Goal: Task Accomplishment & Management: Manage account settings

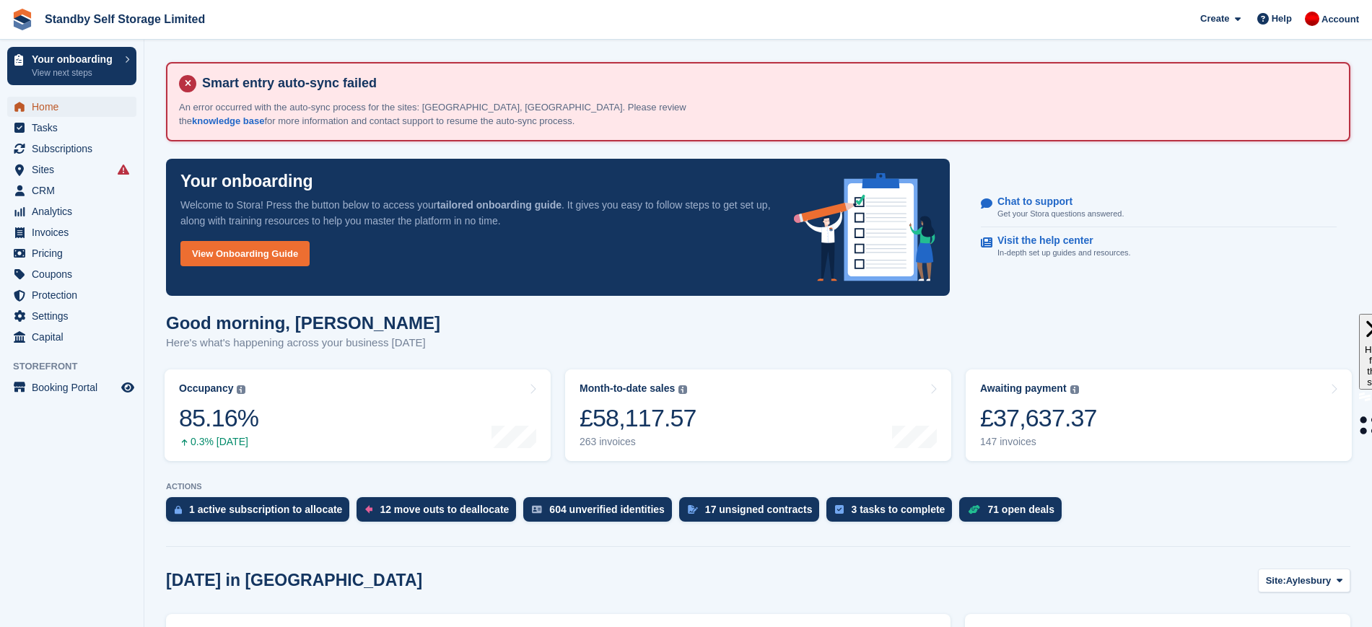
drag, startPoint x: 40, startPoint y: 98, endPoint x: 192, endPoint y: 143, distance: 158.7
click at [41, 99] on span "Home" at bounding box center [75, 107] width 87 height 20
click at [1115, 398] on link "Awaiting payment The total outstanding balance on all open invoices. £37,374.37…" at bounding box center [1159, 415] width 386 height 92
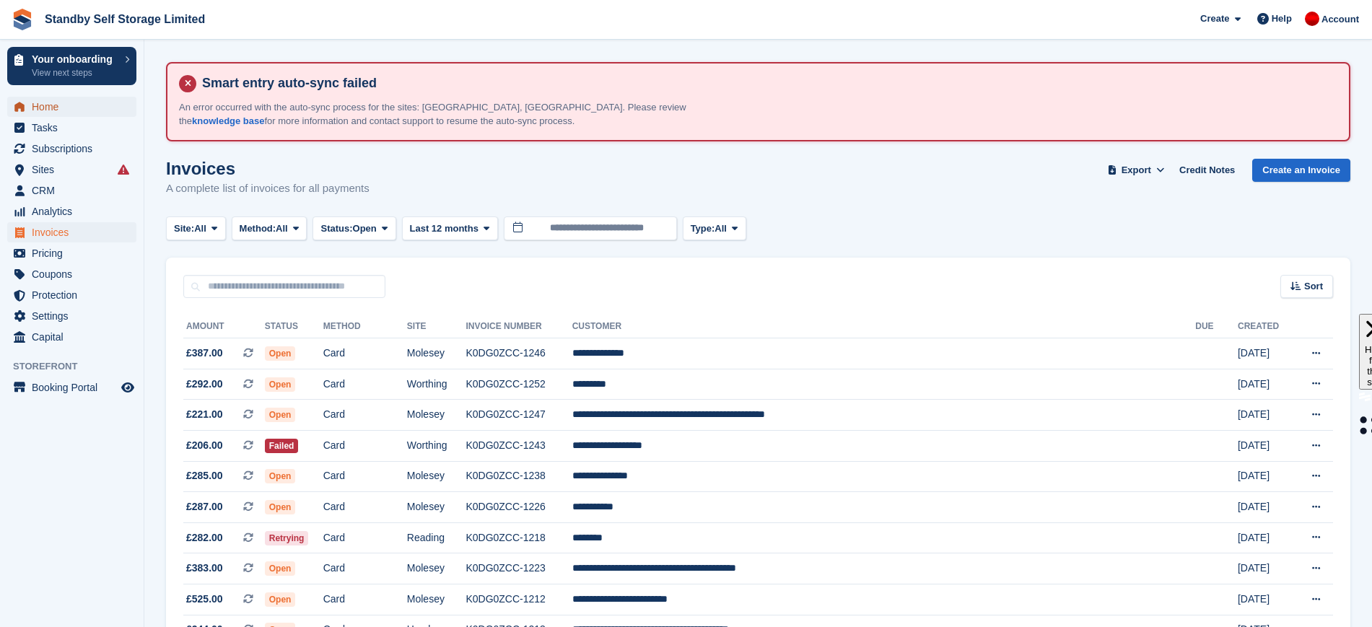
click at [74, 110] on span "Home" at bounding box center [75, 107] width 87 height 20
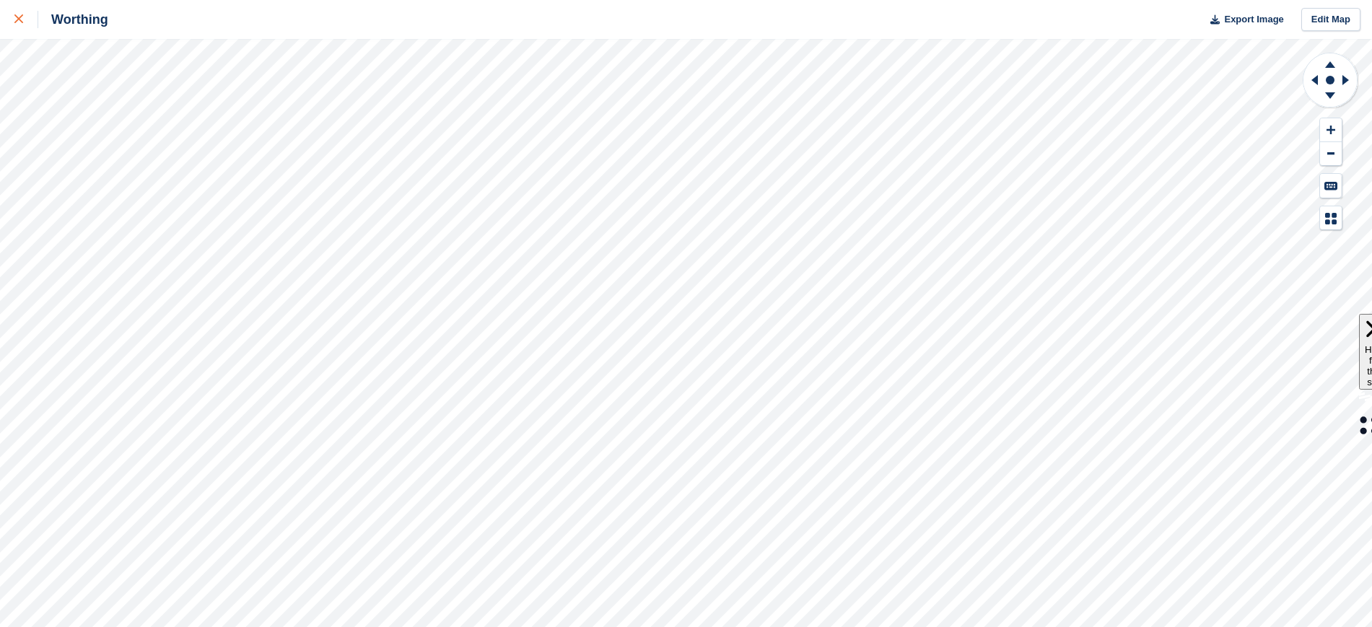
click at [26, 17] on div at bounding box center [26, 19] width 24 height 17
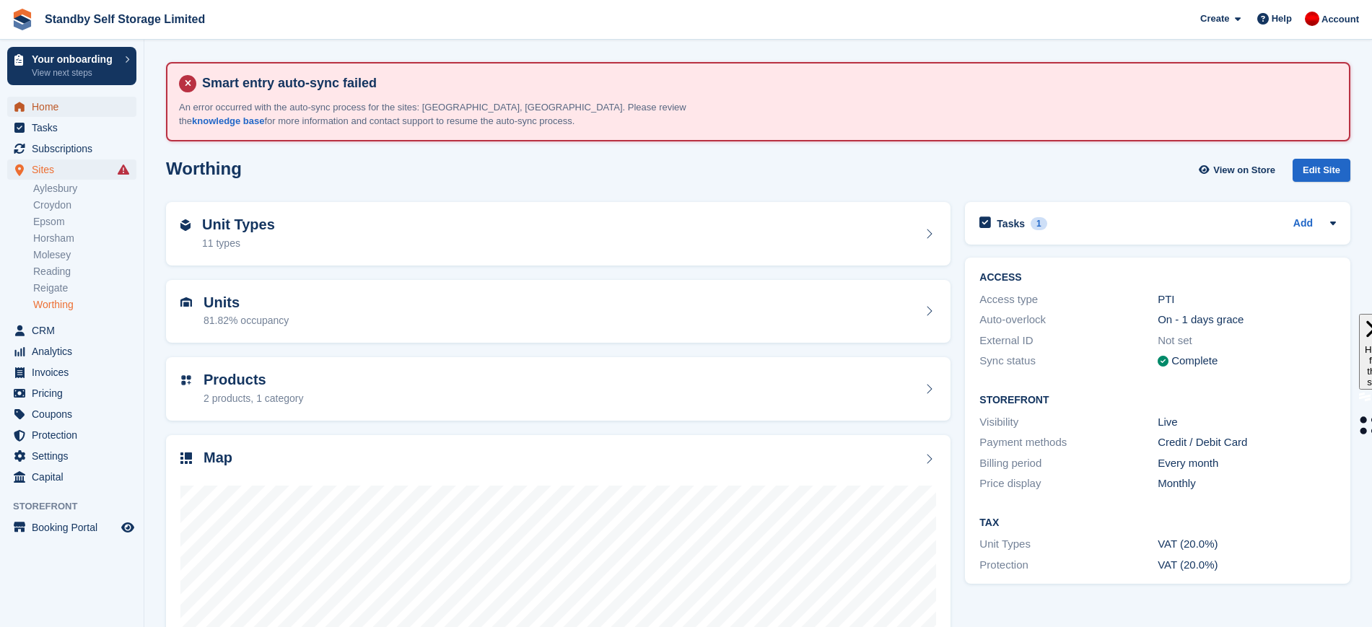
click at [98, 109] on span "Home" at bounding box center [75, 107] width 87 height 20
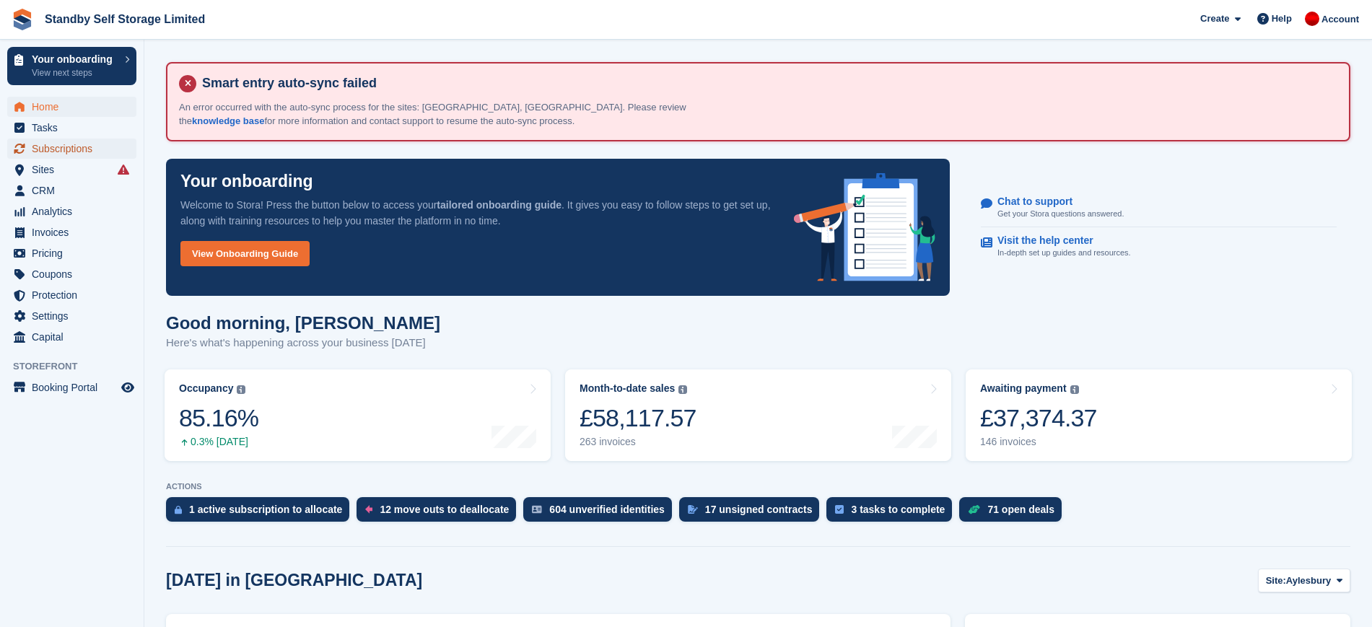
click at [79, 145] on span "Subscriptions" at bounding box center [75, 149] width 87 height 20
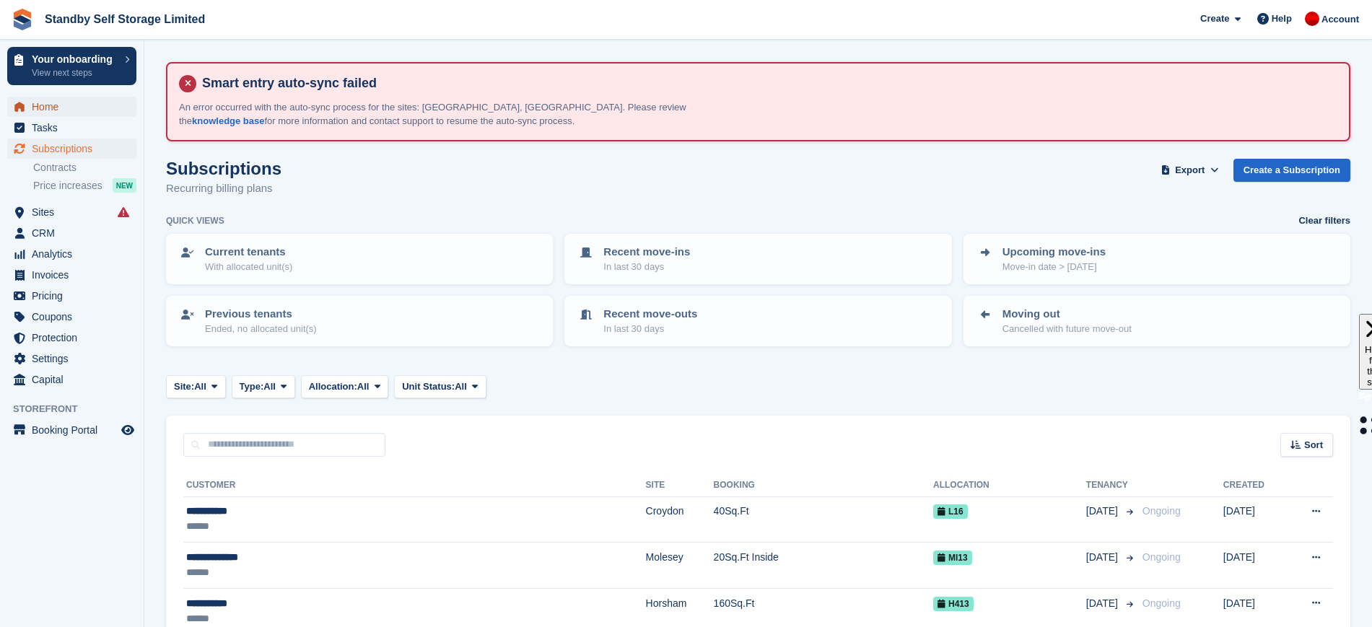
click at [52, 112] on span "Home" at bounding box center [75, 107] width 87 height 20
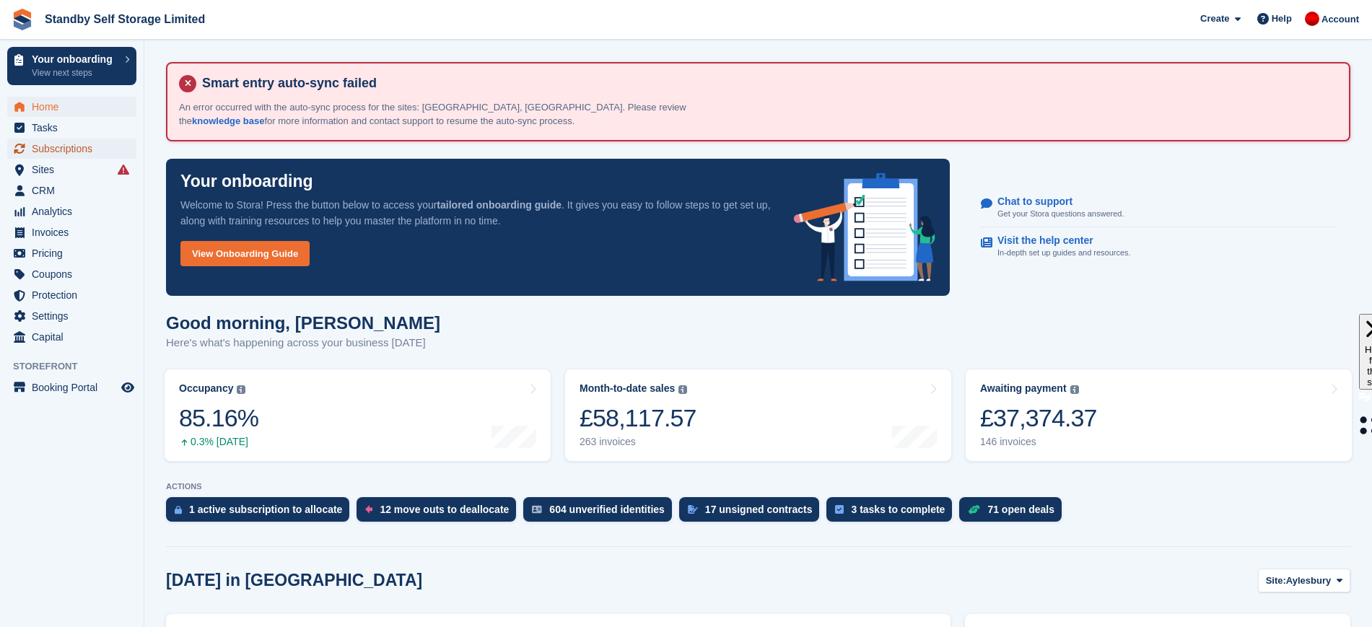
click at [70, 146] on span "Subscriptions" at bounding box center [75, 149] width 87 height 20
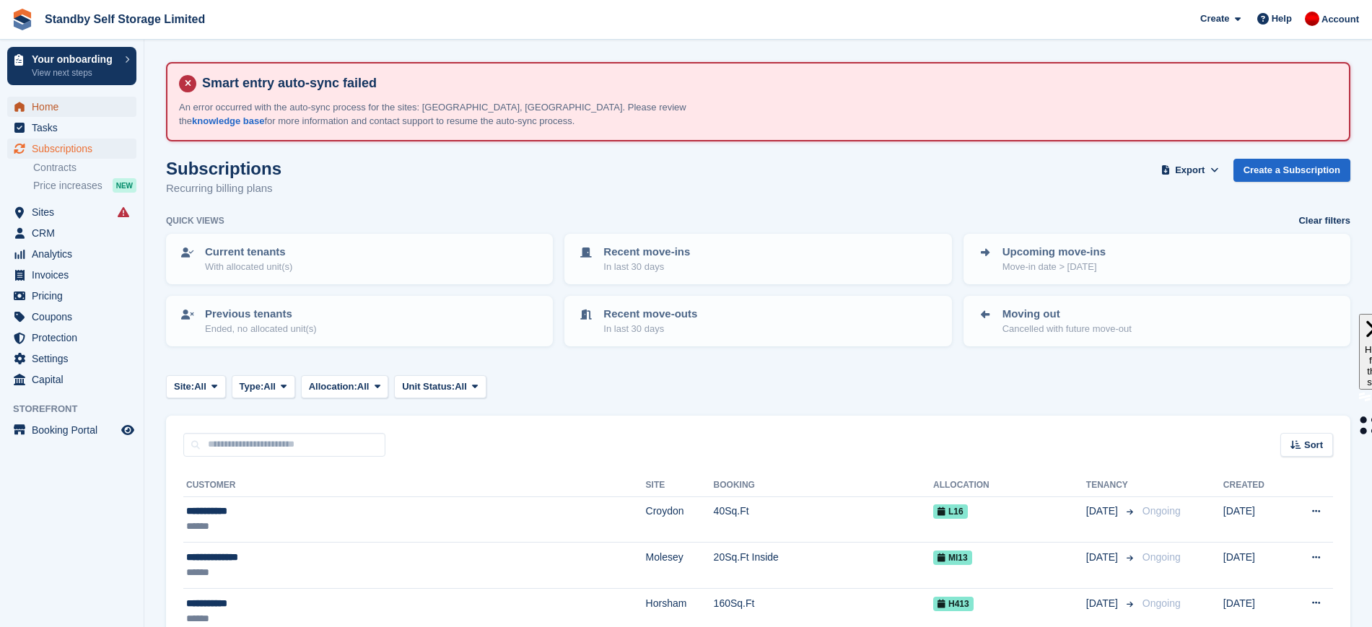
click at [59, 99] on span "Home" at bounding box center [75, 107] width 87 height 20
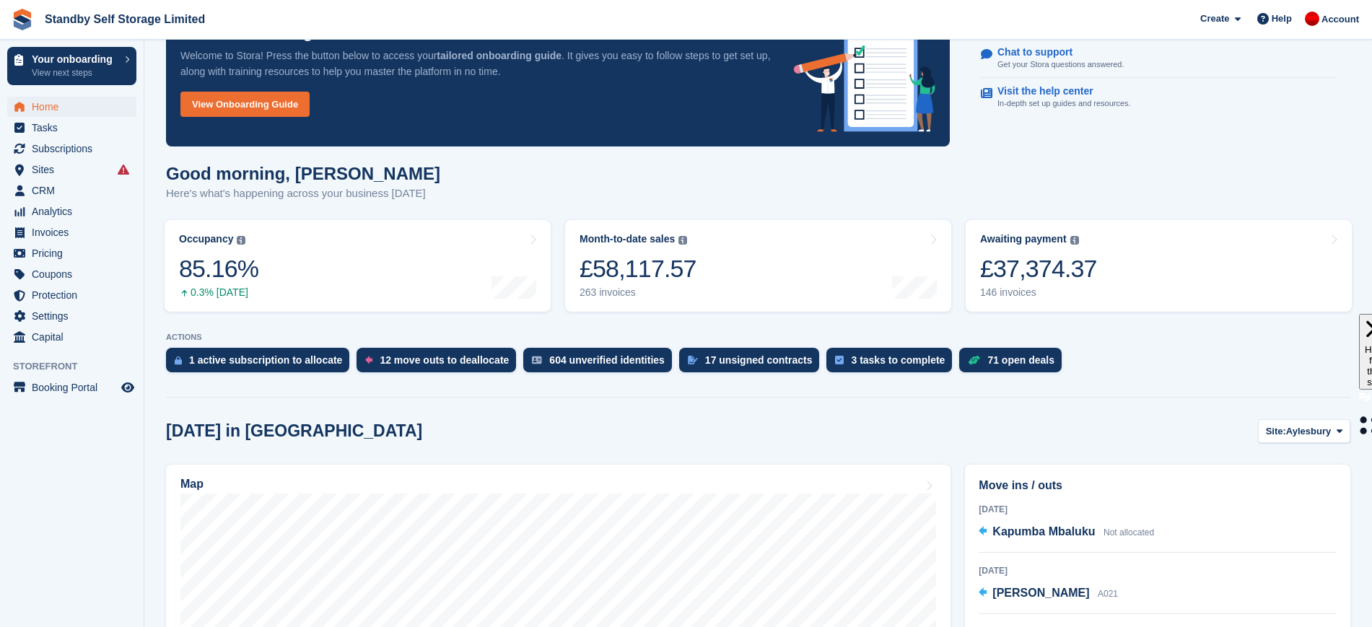
scroll to position [180, 0]
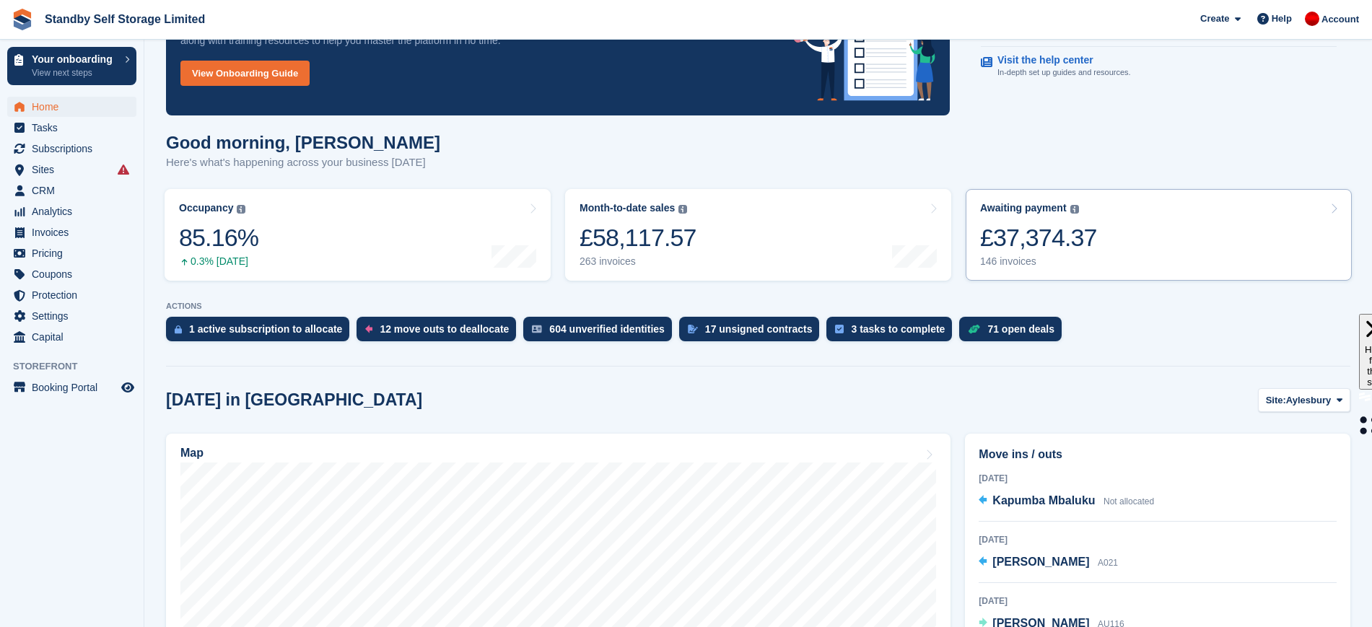
click at [1139, 235] on link "Awaiting payment The total outstanding balance on all open invoices. £37,374.37…" at bounding box center [1159, 235] width 386 height 92
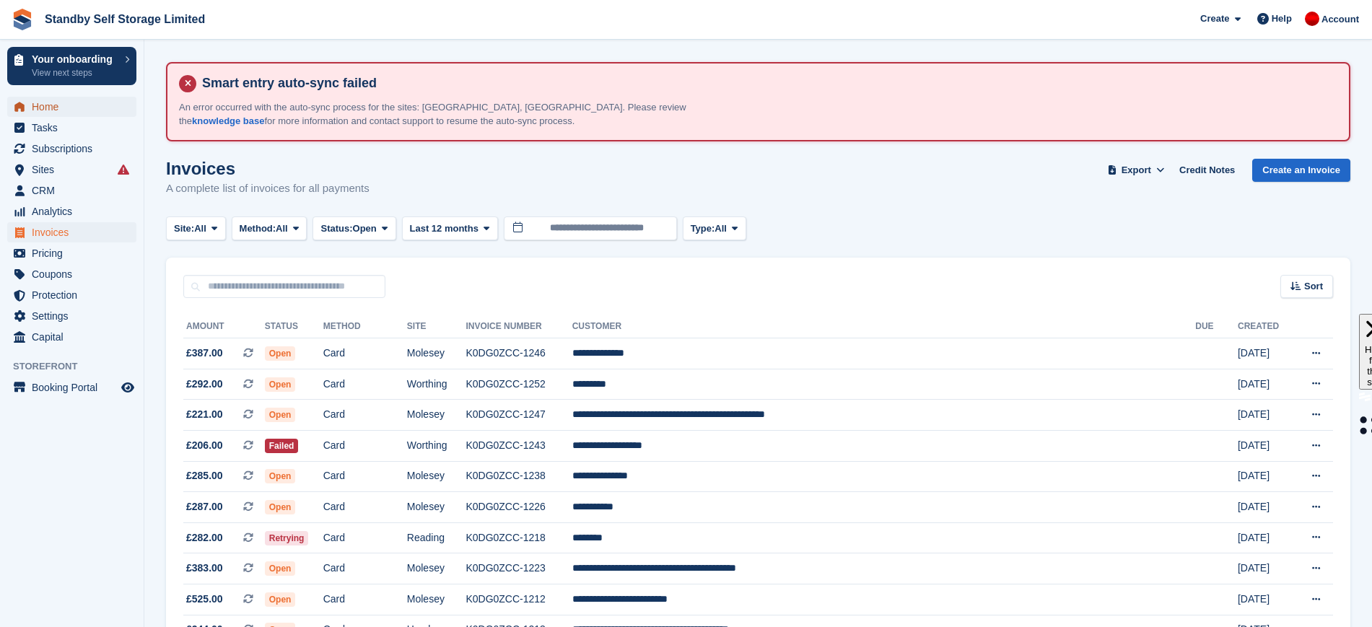
click at [50, 102] on span "Home" at bounding box center [75, 107] width 87 height 20
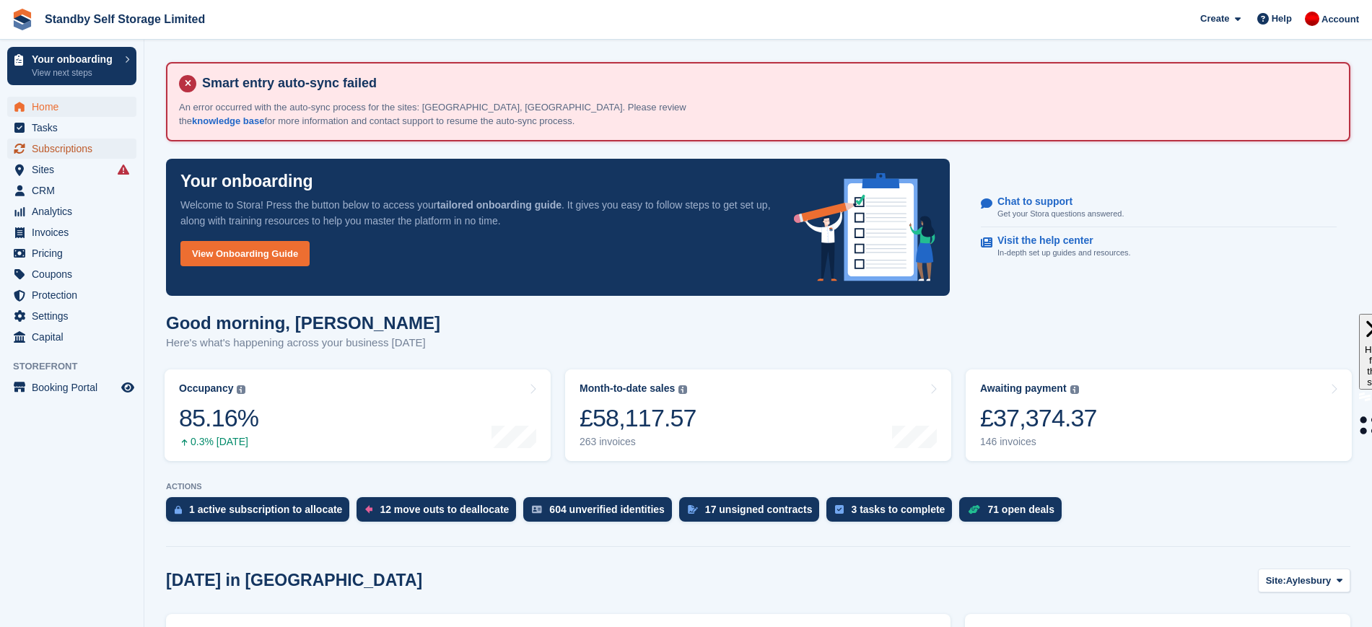
click at [47, 154] on span "Subscriptions" at bounding box center [75, 149] width 87 height 20
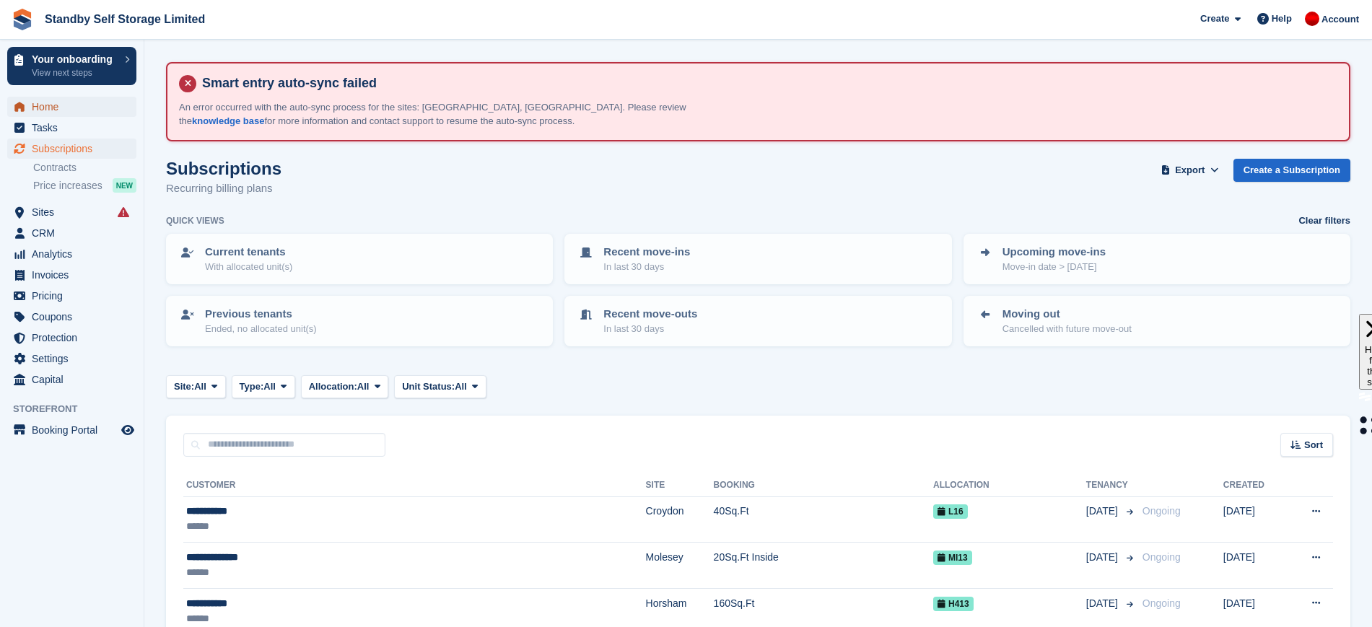
click at [53, 108] on span "Home" at bounding box center [75, 107] width 87 height 20
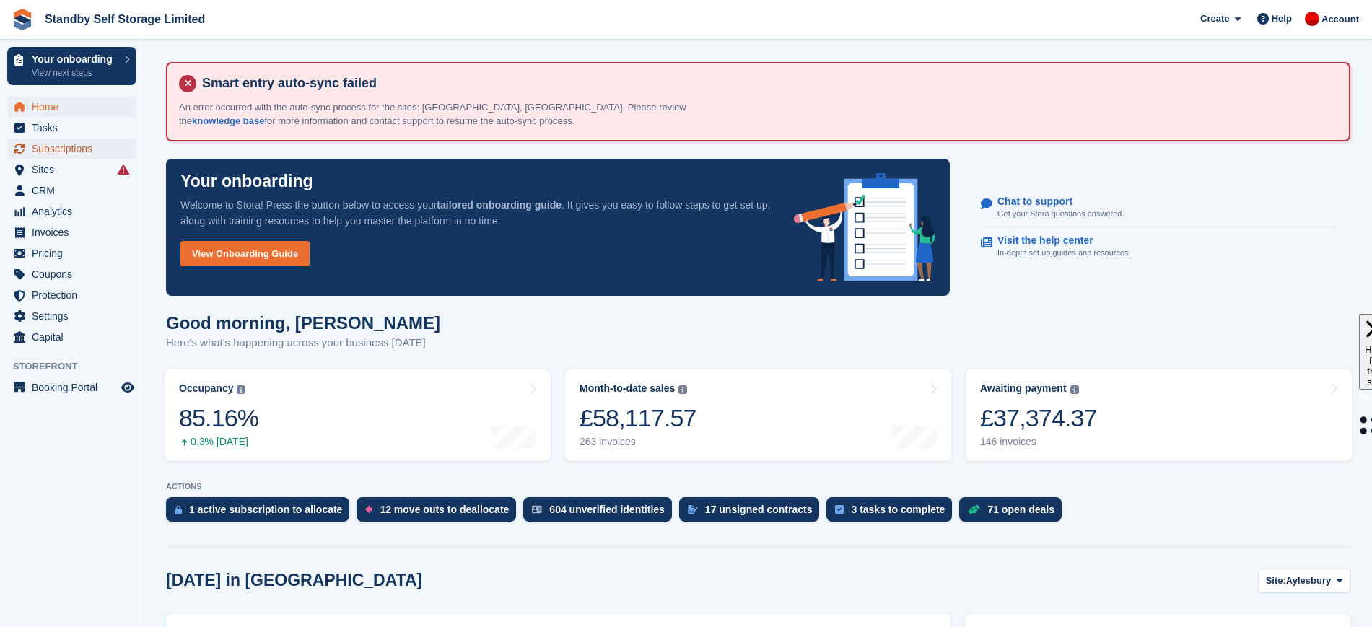
click at [87, 148] on span "Subscriptions" at bounding box center [75, 149] width 87 height 20
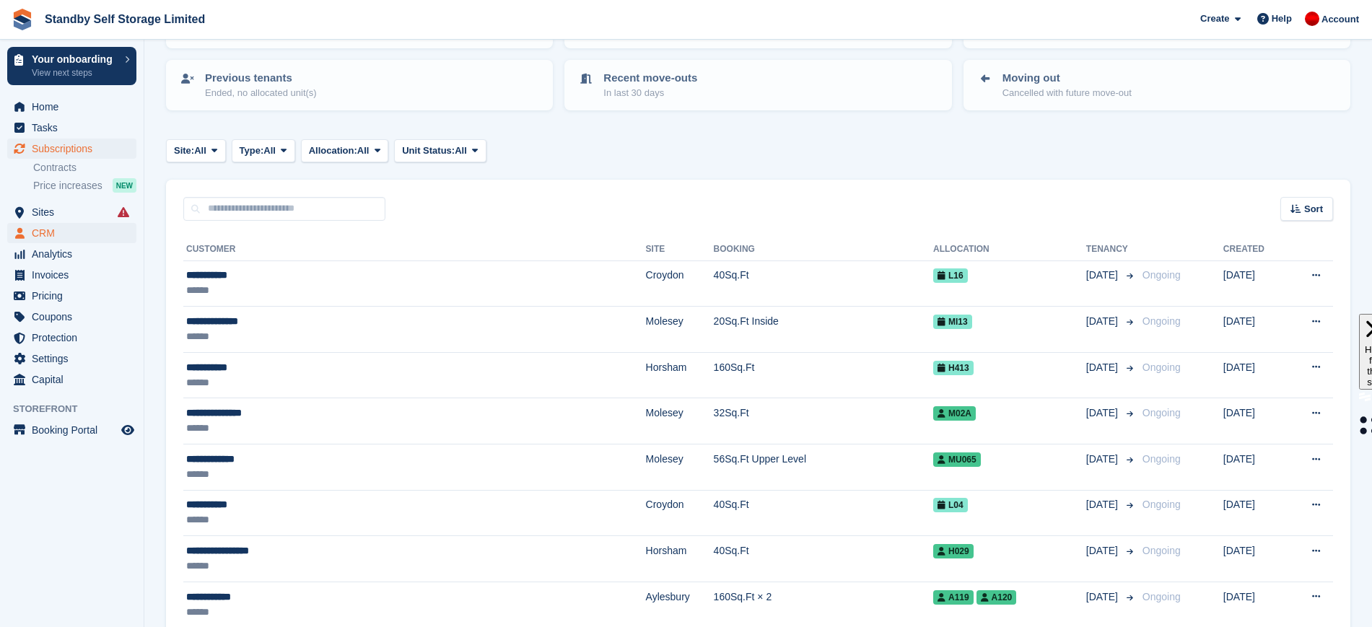
scroll to position [90, 0]
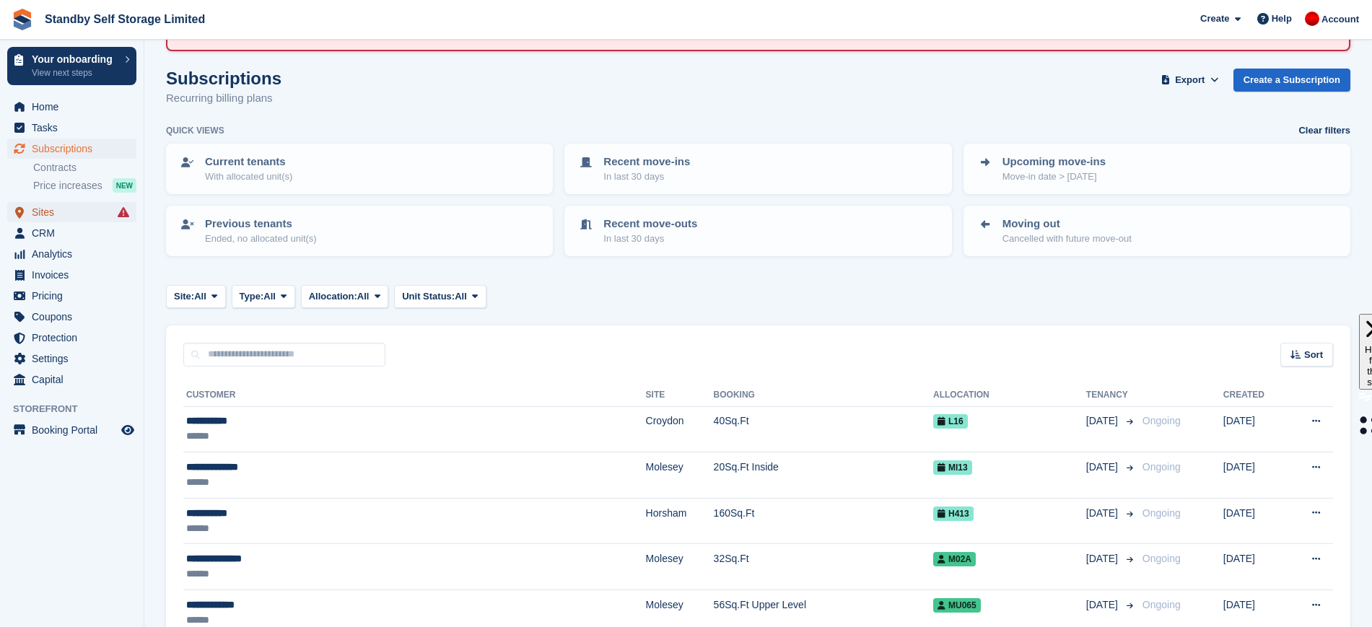
click at [94, 214] on span "Sites" at bounding box center [75, 212] width 87 height 20
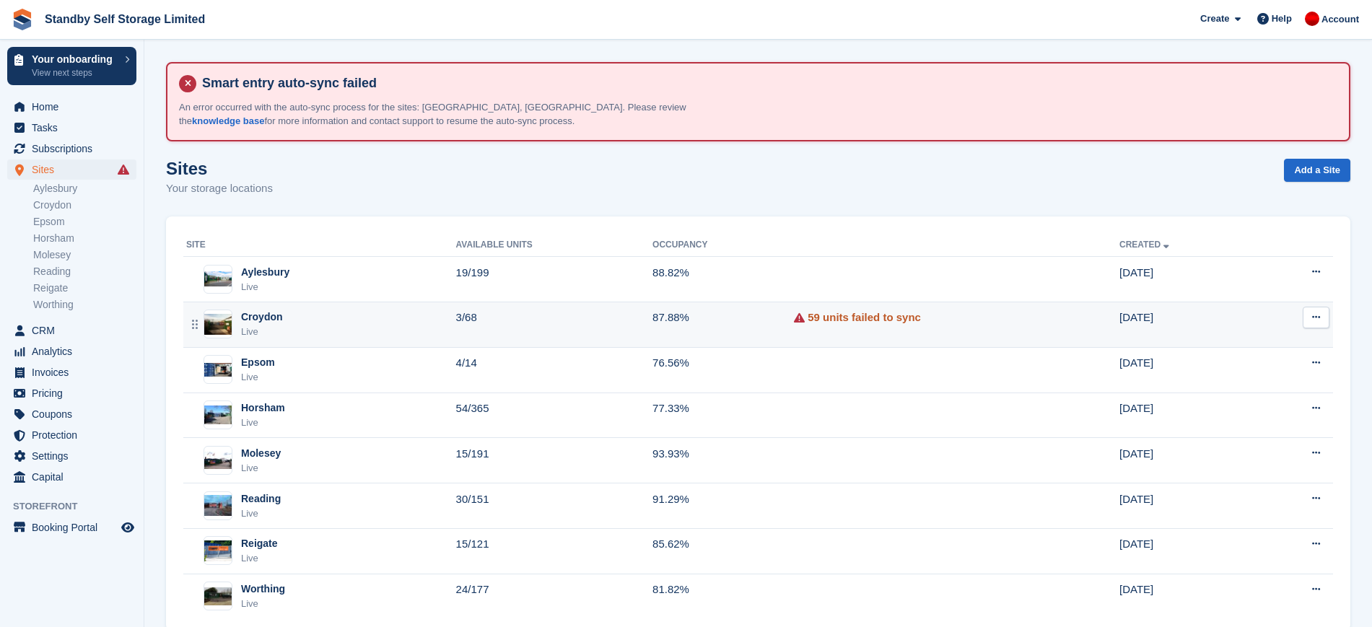
click at [822, 314] on link "59 units failed to sync" at bounding box center [864, 318] width 113 height 17
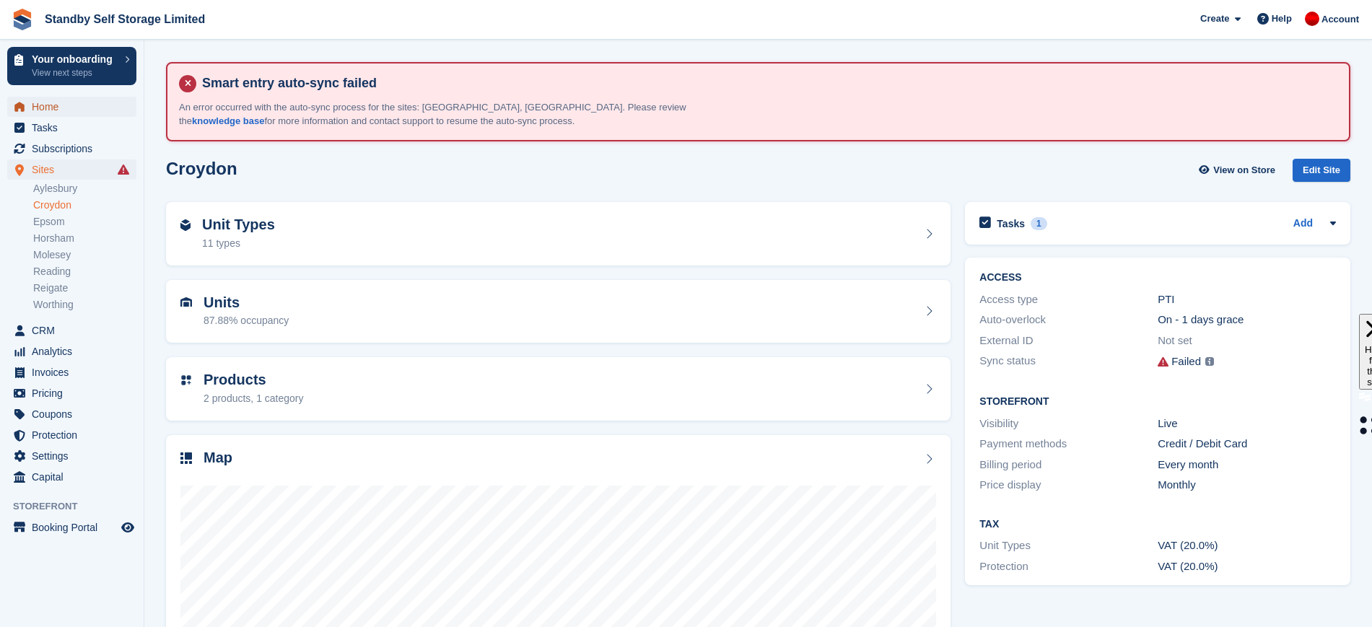
click at [71, 104] on span "Home" at bounding box center [75, 107] width 87 height 20
